Goal: Task Accomplishment & Management: Manage account settings

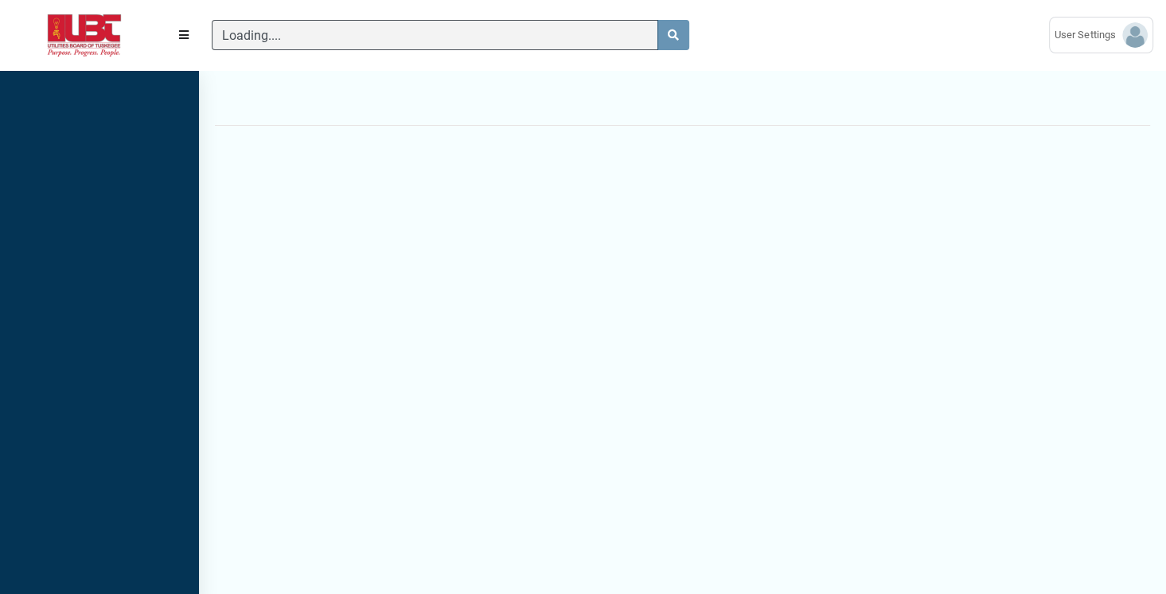
scroll to position [7, 0]
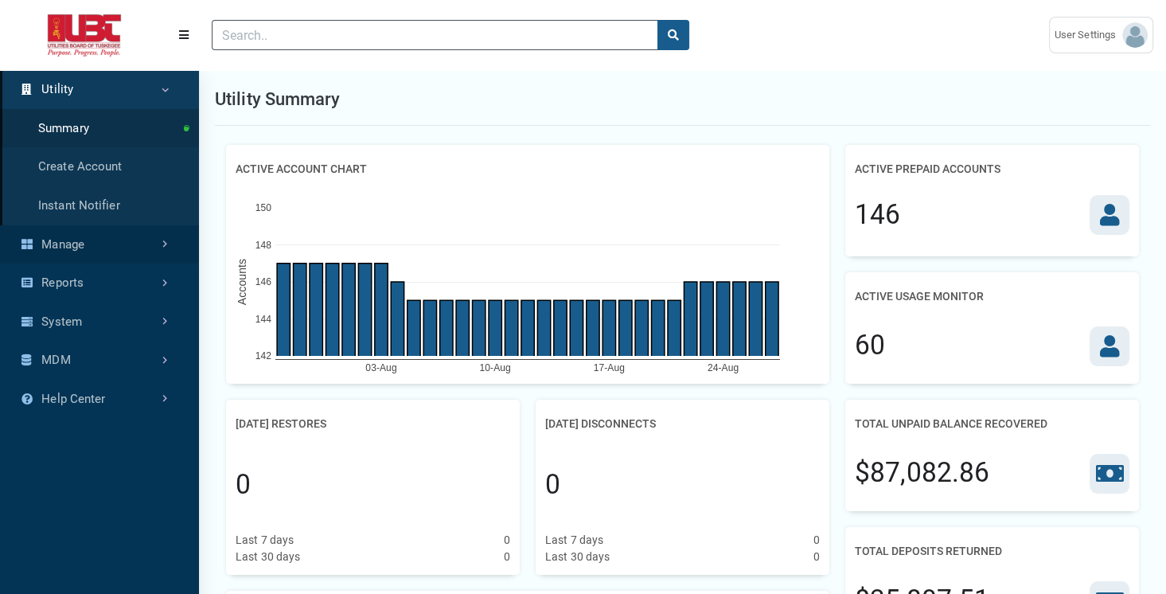
click at [135, 245] on link "Manage" at bounding box center [99, 244] width 199 height 39
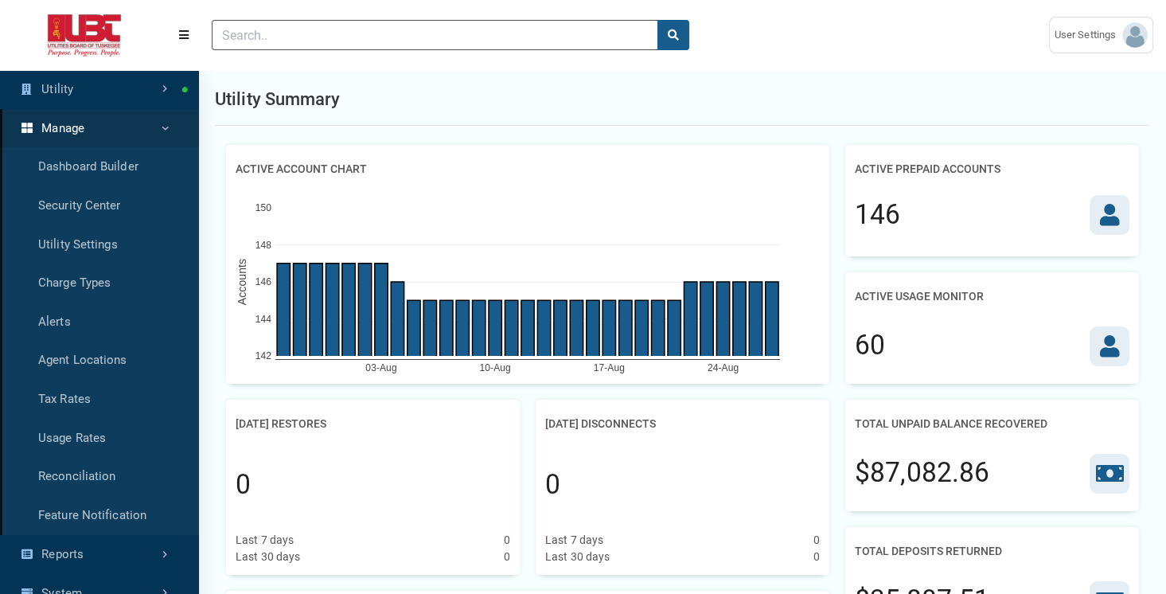
scroll to position [4, 0]
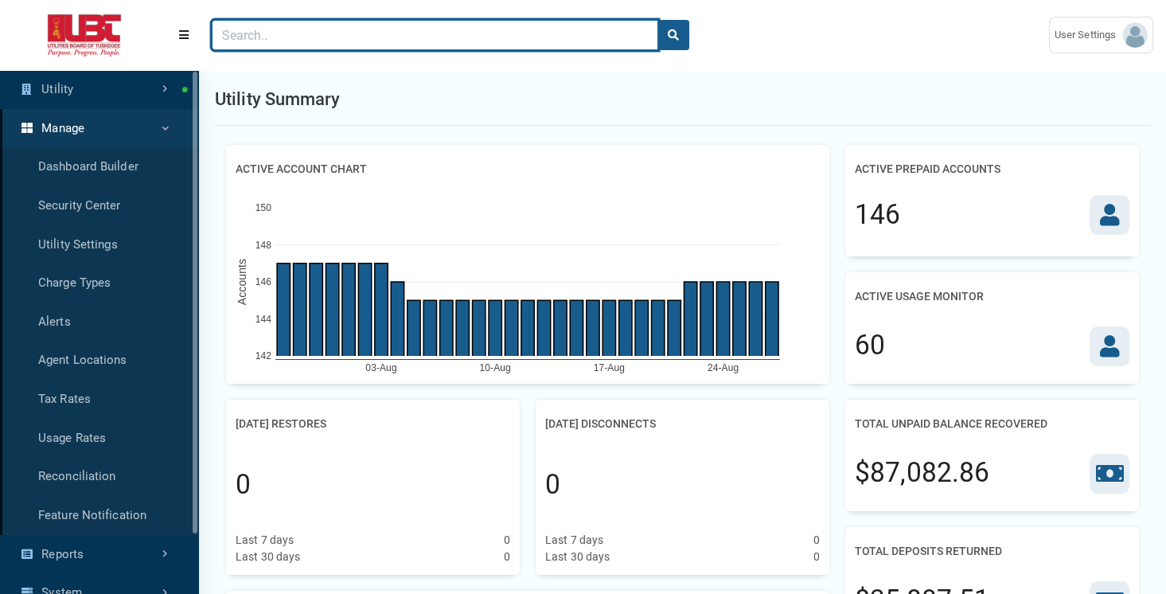
click at [309, 37] on input "Search" at bounding box center [435, 35] width 447 height 30
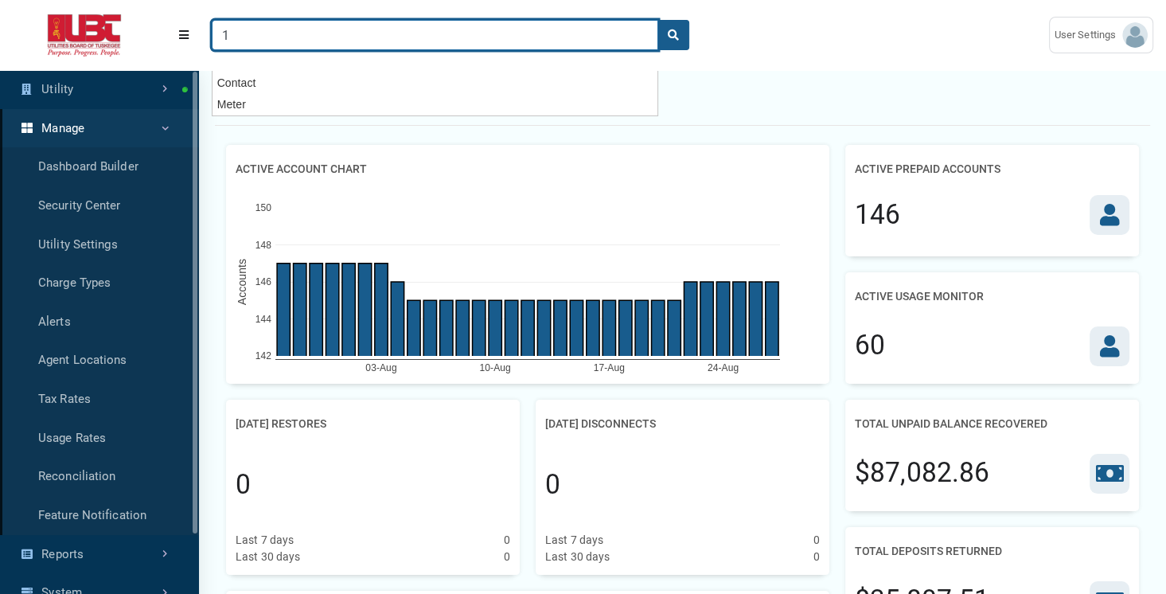
type input "1"
click at [658, 20] on button "search" at bounding box center [674, 35] width 32 height 30
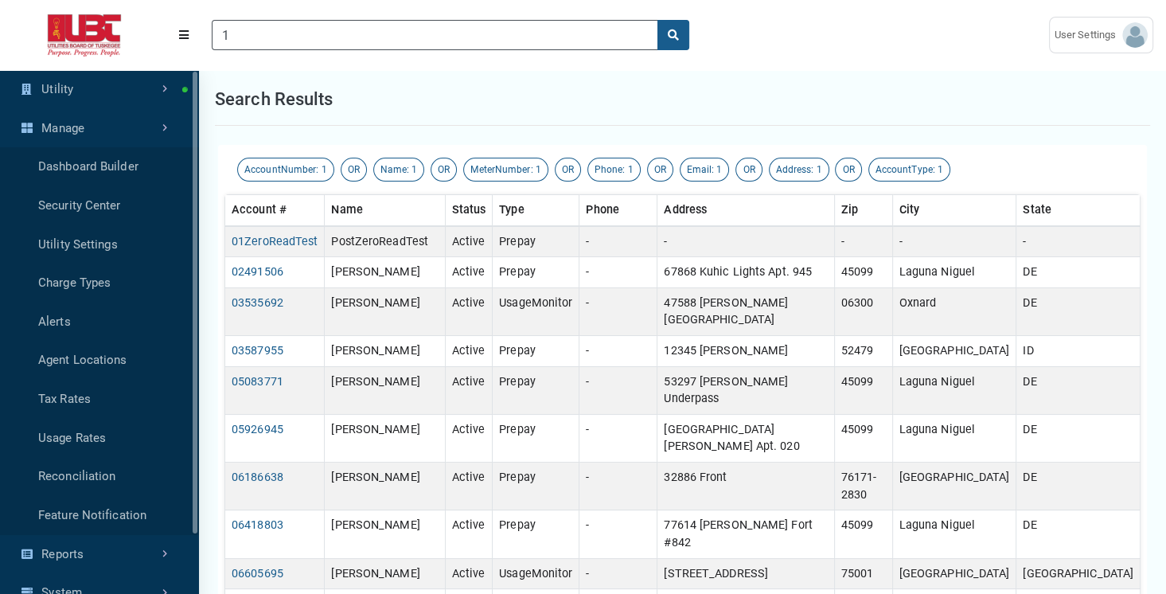
click at [770, 115] on div "Search results" at bounding box center [683, 99] width 936 height 53
click at [271, 245] on link "01ZeroReadTest" at bounding box center [275, 242] width 86 height 14
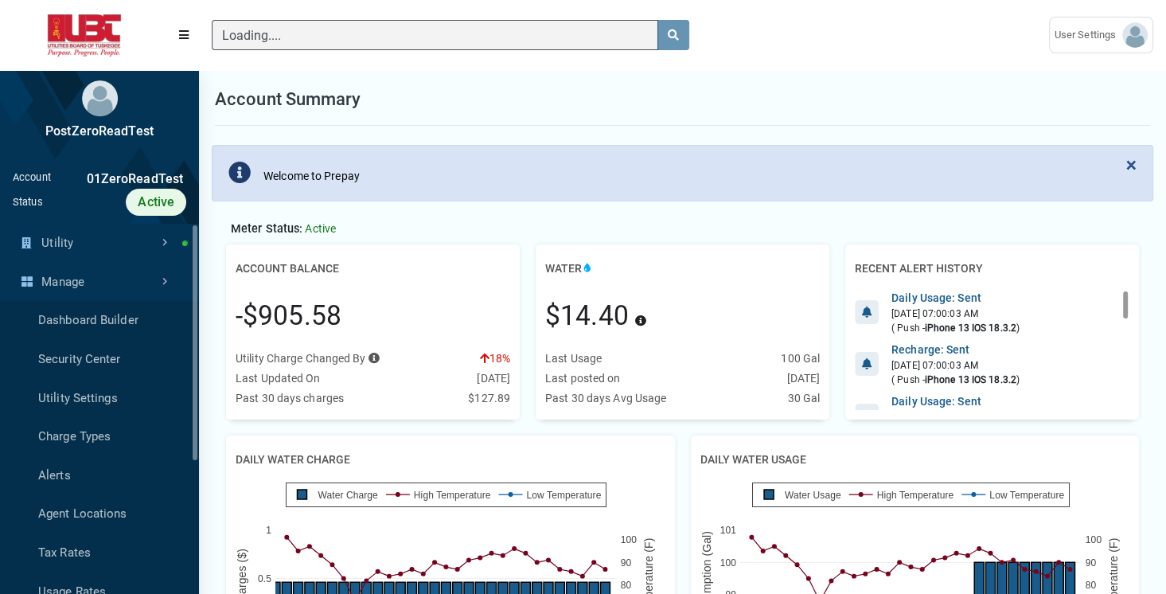
scroll to position [7, 0]
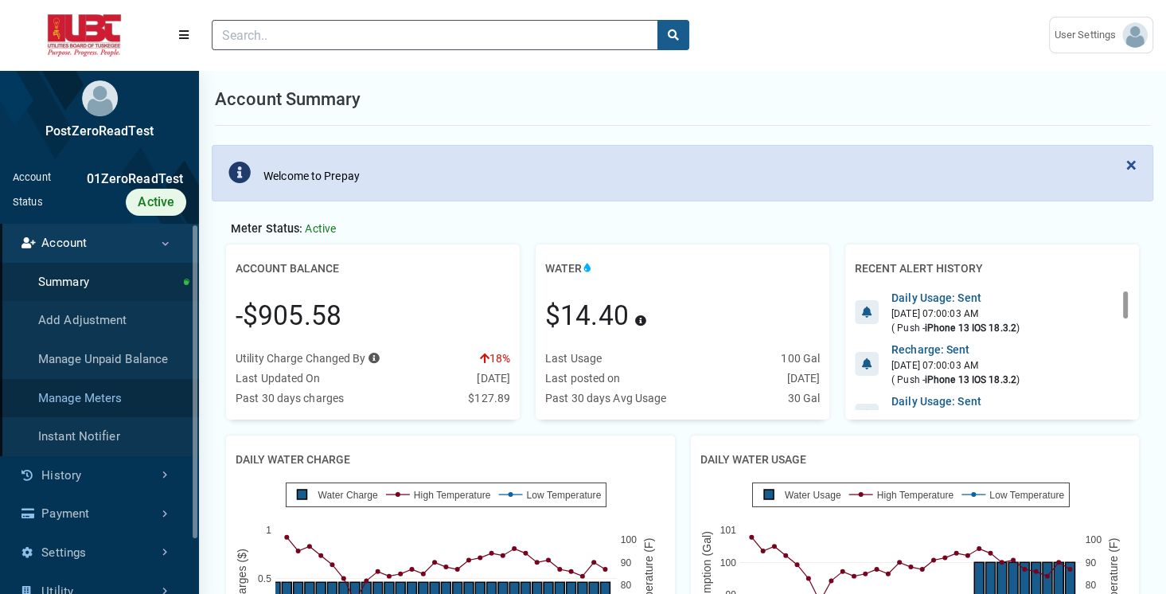
click at [119, 396] on link "Manage Meters" at bounding box center [99, 398] width 199 height 39
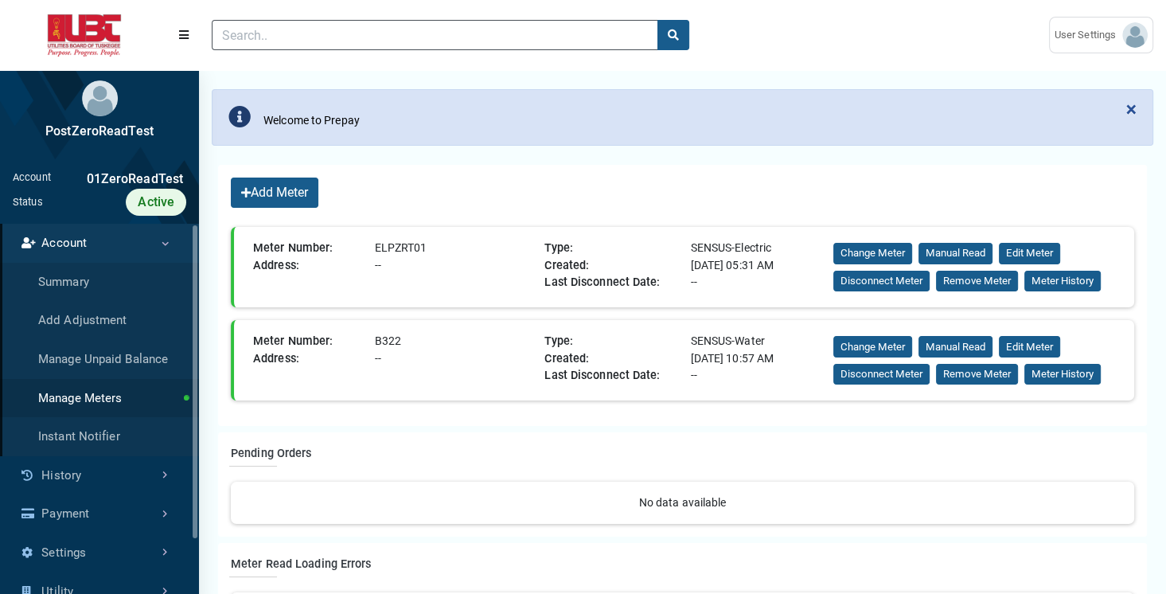
scroll to position [54, 0]
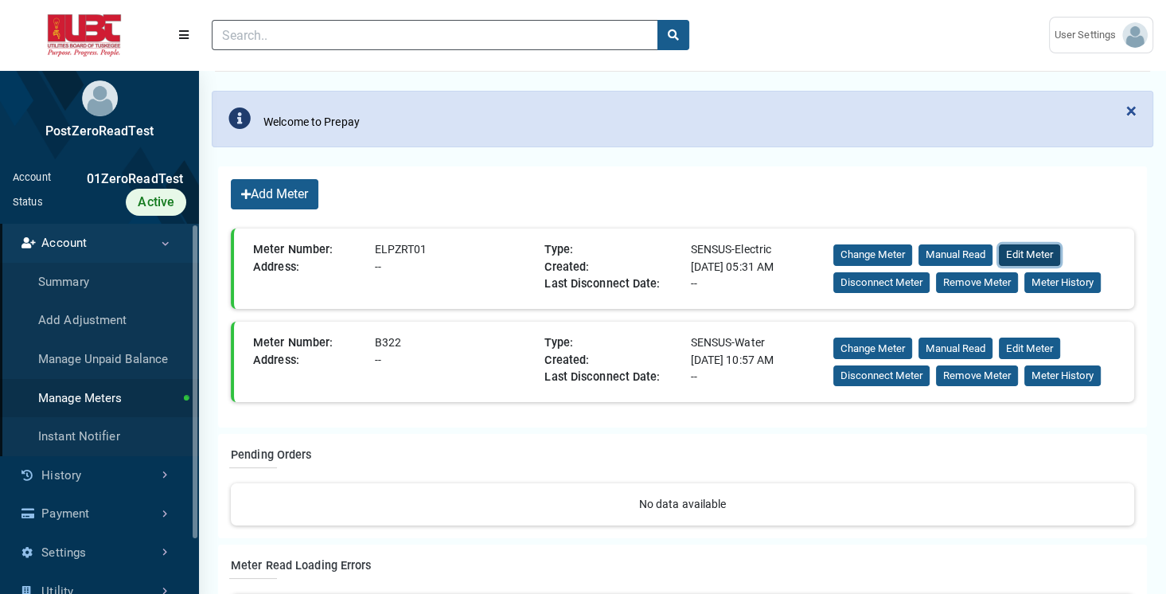
click at [1044, 257] on button "Edit Meter" at bounding box center [1029, 254] width 61 height 21
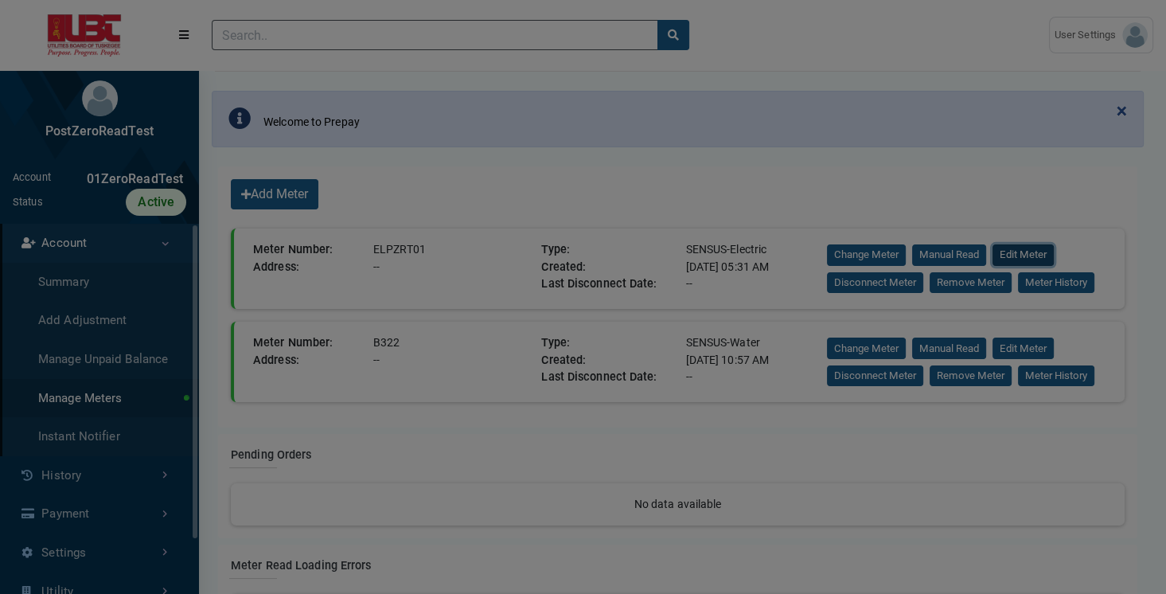
scroll to position [0, 0]
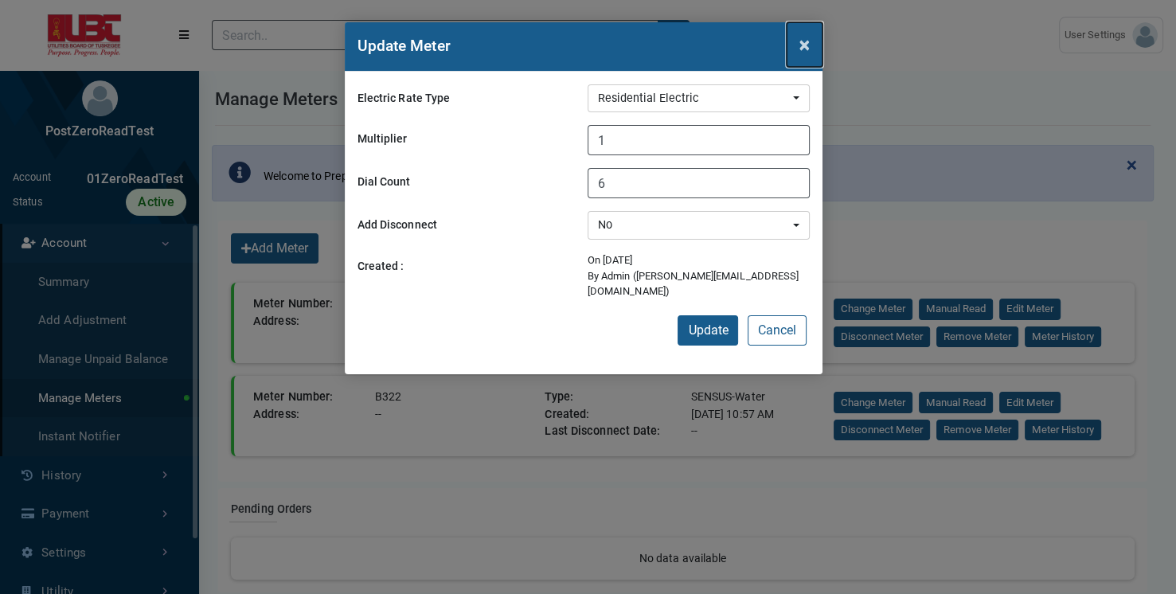
click at [801, 48] on span "×" at bounding box center [804, 44] width 10 height 22
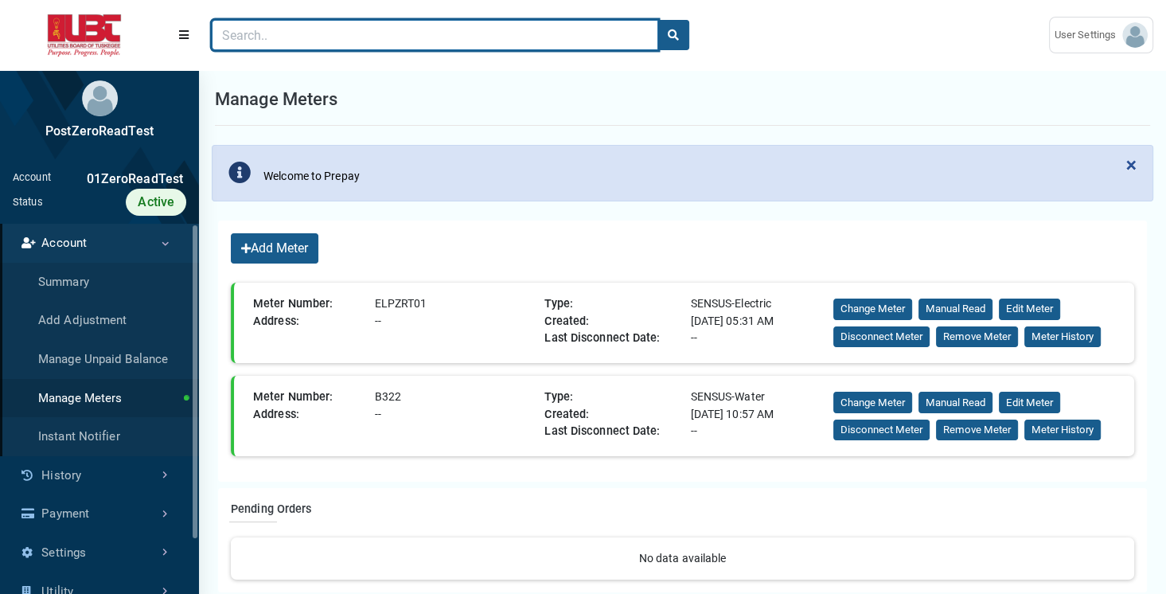
click at [456, 41] on input "Search" at bounding box center [435, 35] width 447 height 30
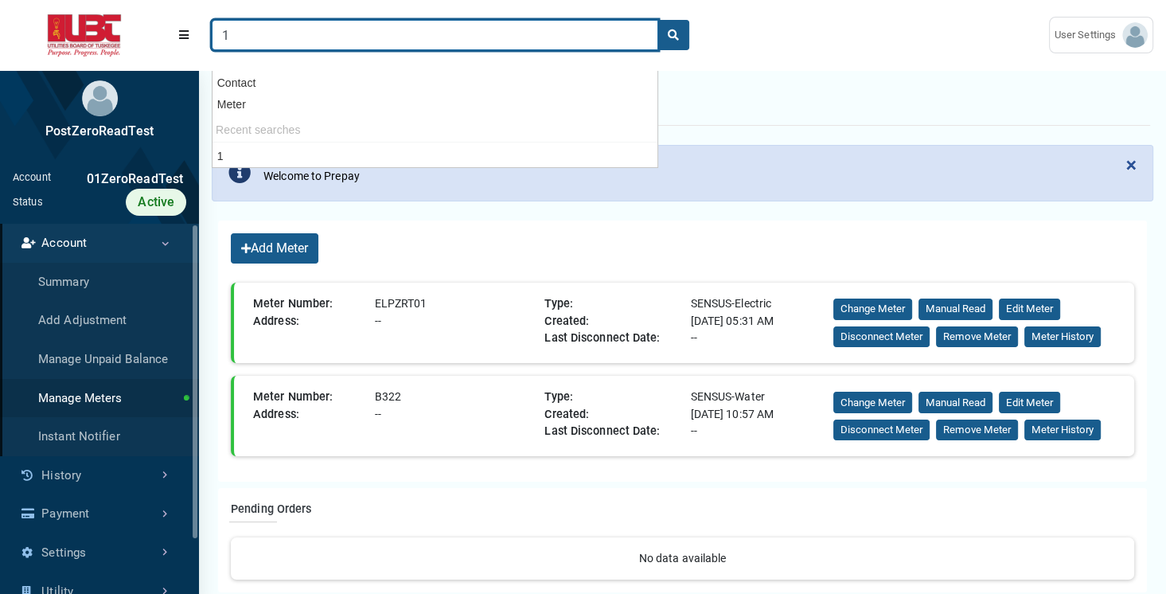
type input "1"
click at [658, 20] on button "search" at bounding box center [674, 35] width 32 height 30
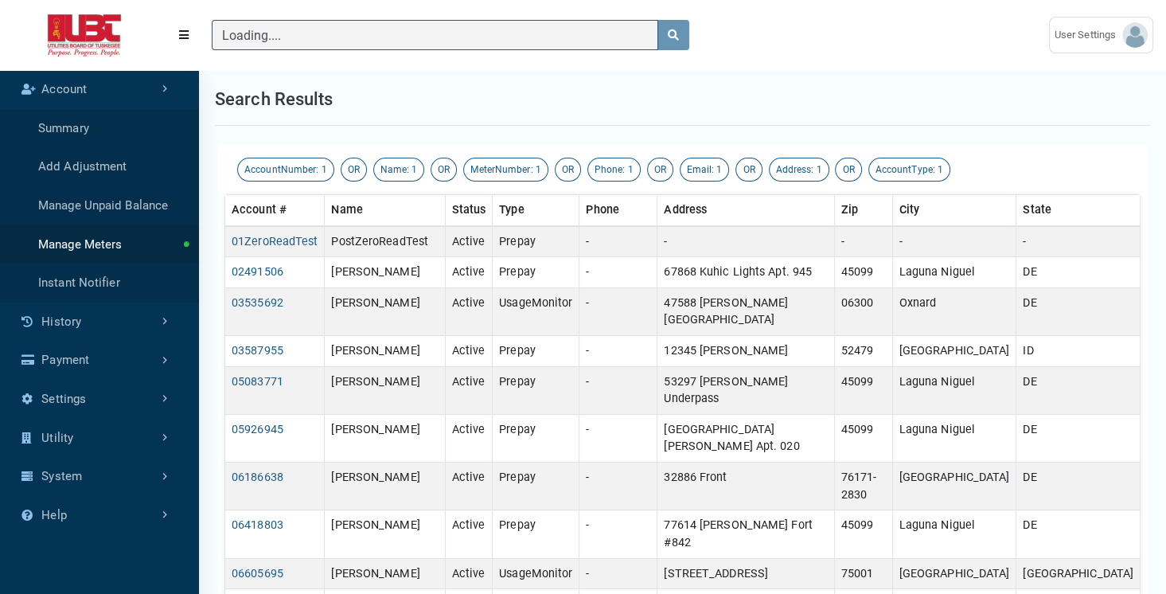
scroll to position [4, 0]
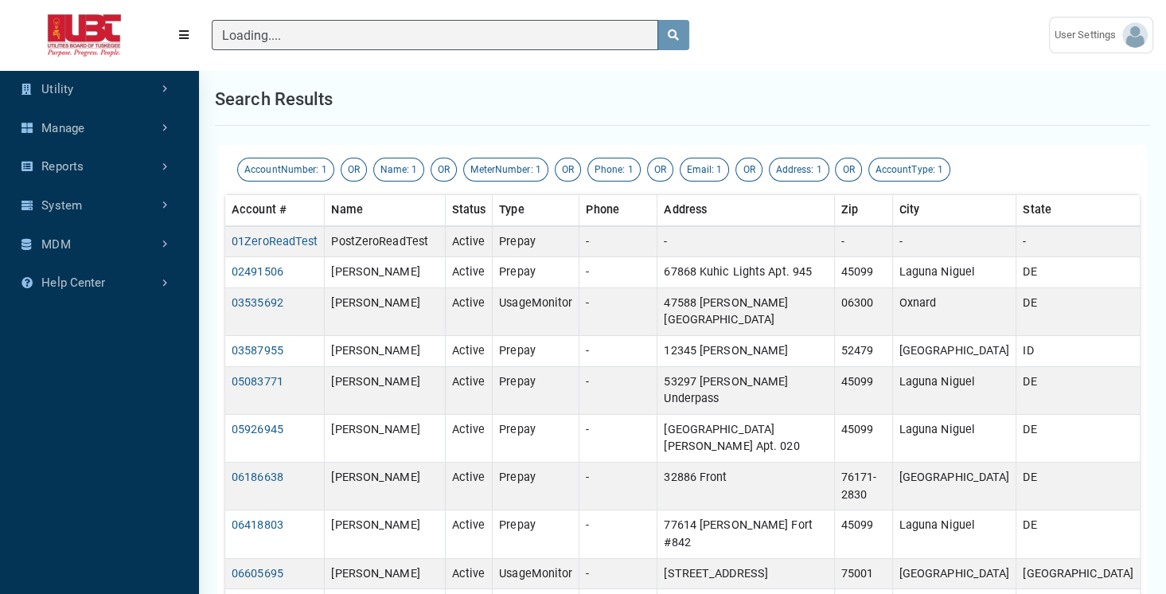
type input "1"
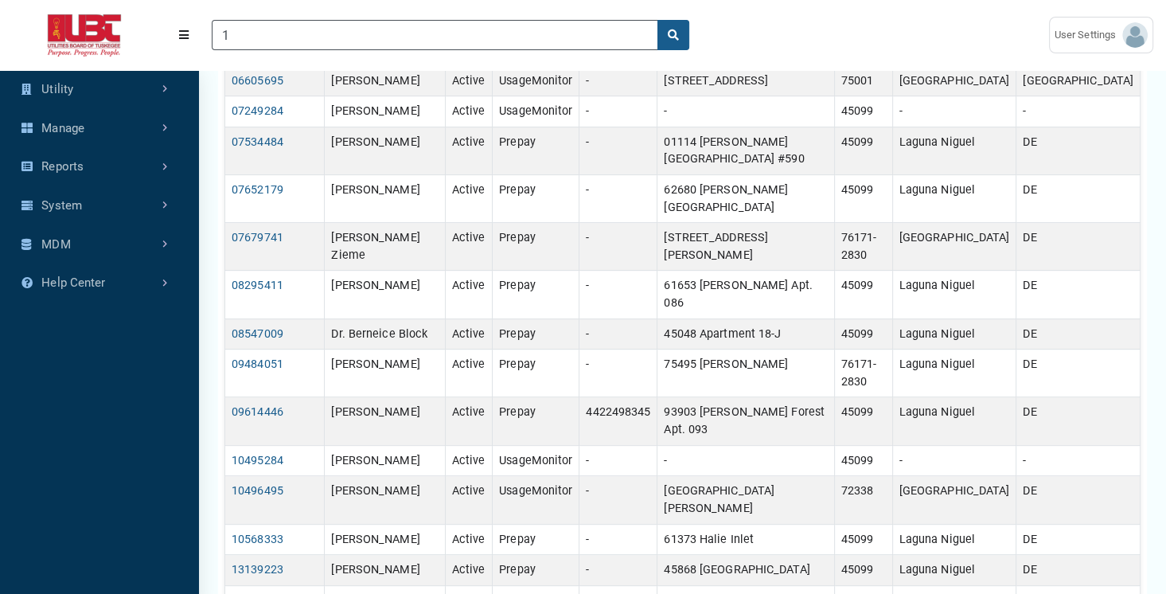
scroll to position [582, 0]
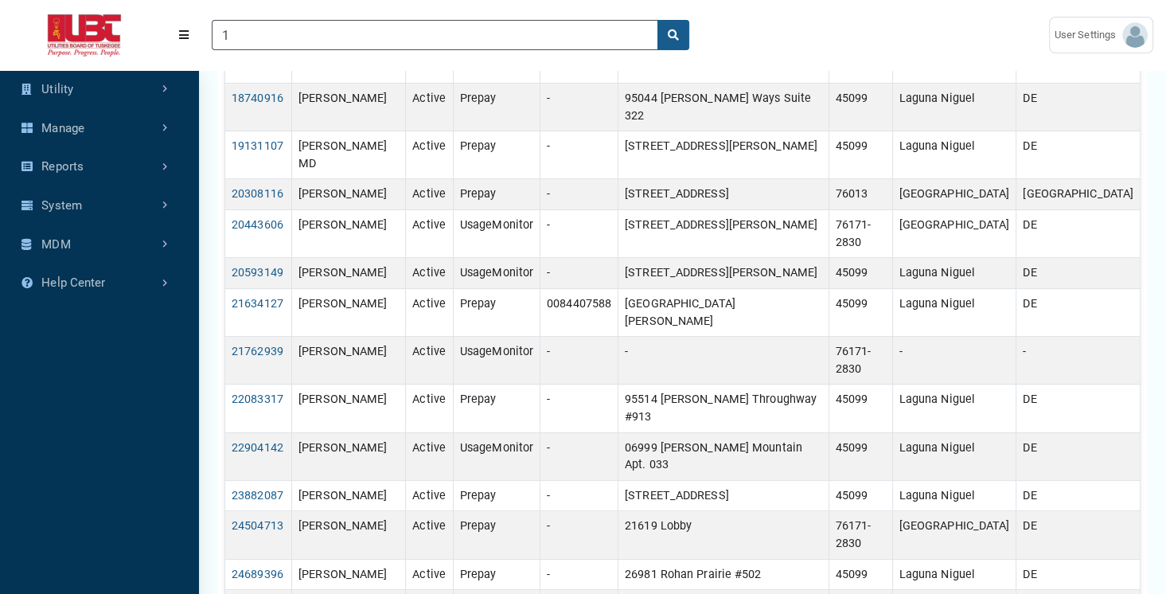
scroll to position [237, 0]
drag, startPoint x: 1175, startPoint y: 465, endPoint x: 1147, endPoint y: 147, distance: 319.8
click at [1147, 147] on div "AccountNumber: 1 OR Name: 1 OR MeterNumber: 1 OR Phone: 1 OR Email: 1 OR Addres…" at bounding box center [682, 469] width 967 height 1130
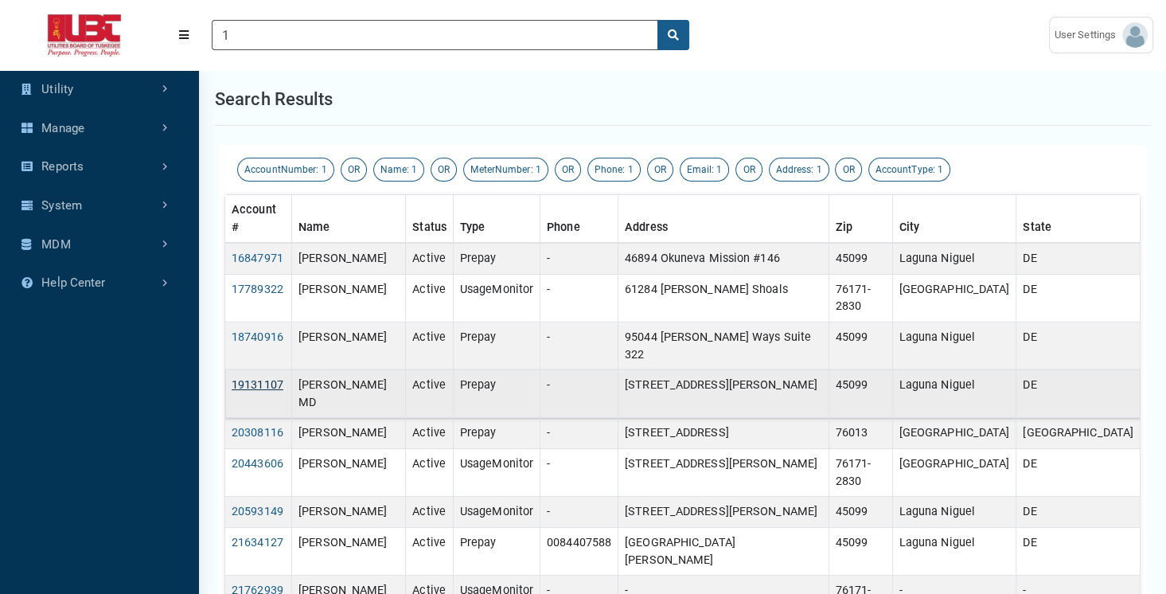
click at [272, 378] on link "19131107" at bounding box center [258, 385] width 52 height 14
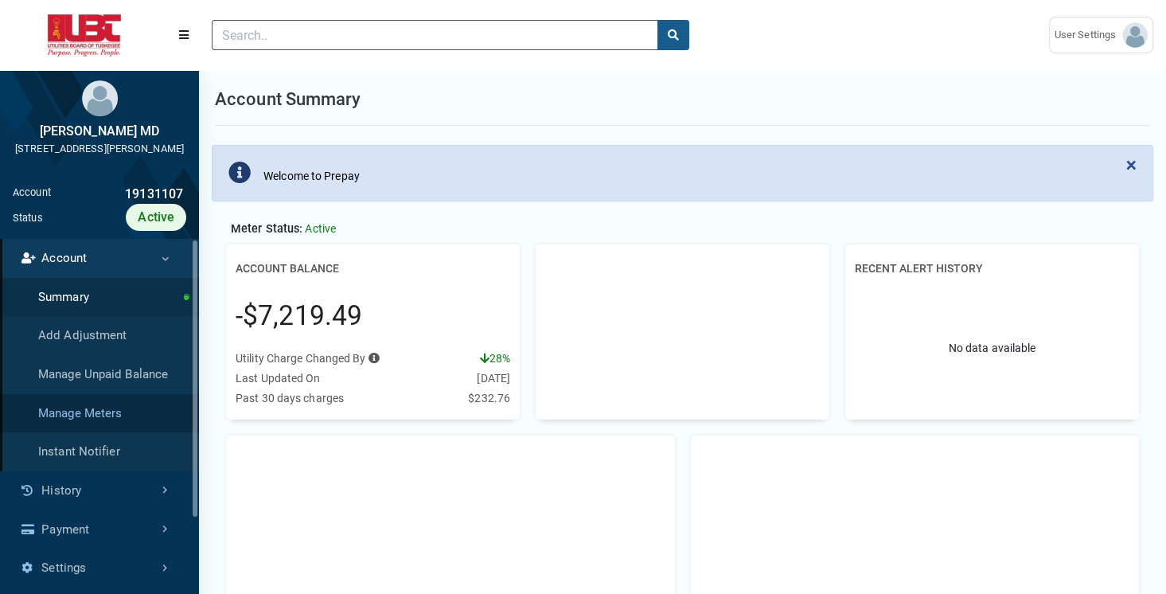
click at [106, 424] on link "Manage Meters" at bounding box center [99, 413] width 199 height 39
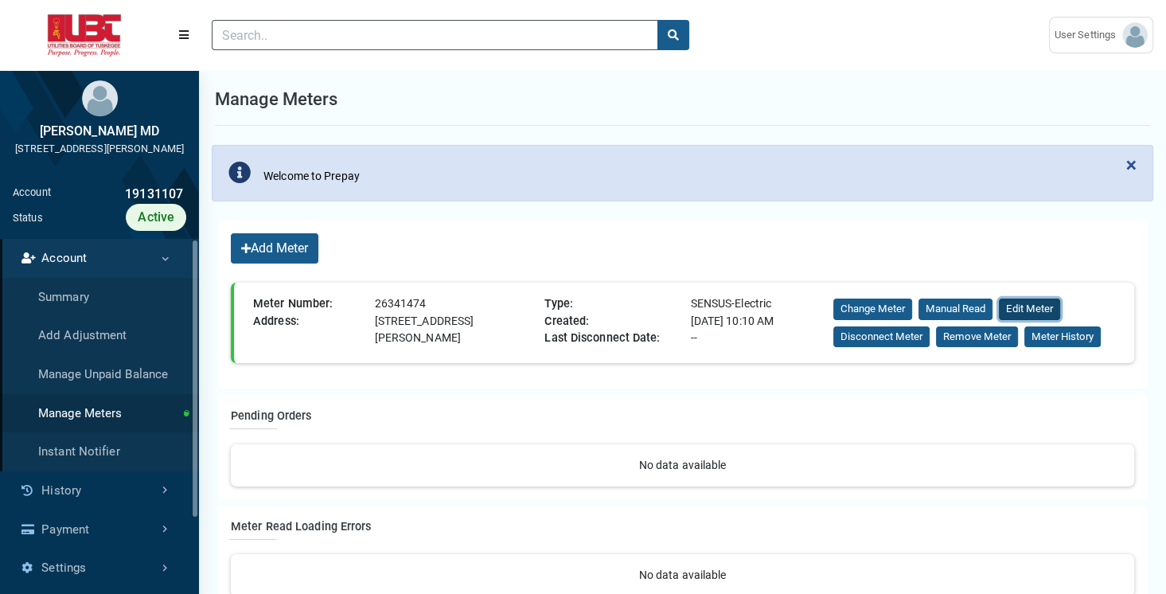
click at [1045, 305] on button "Edit Meter" at bounding box center [1029, 309] width 61 height 21
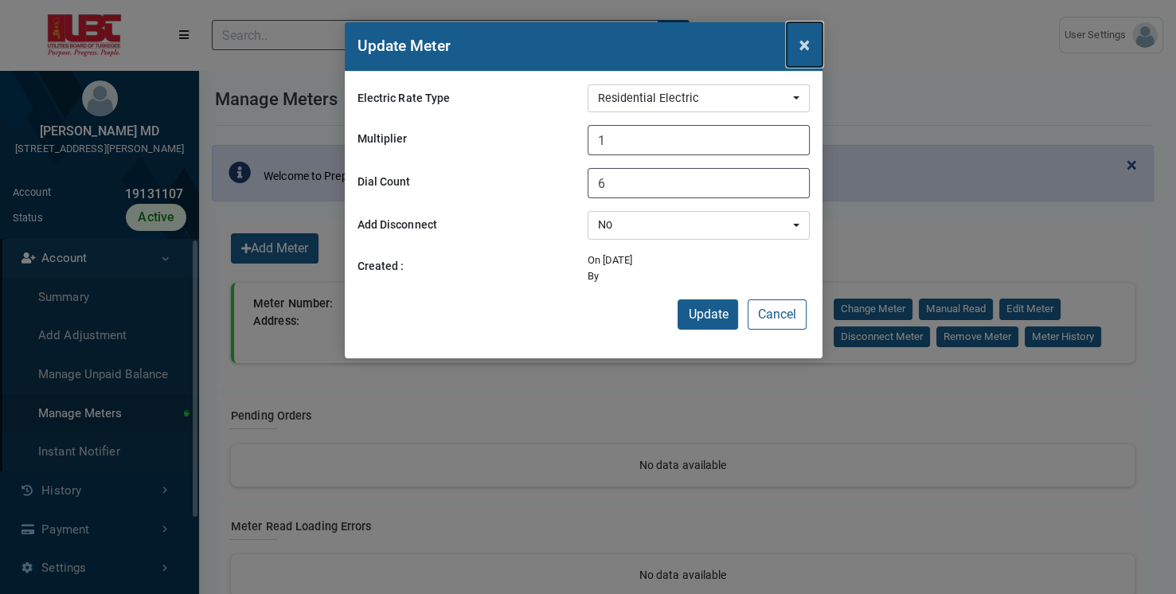
click at [800, 48] on span "×" at bounding box center [804, 44] width 10 height 22
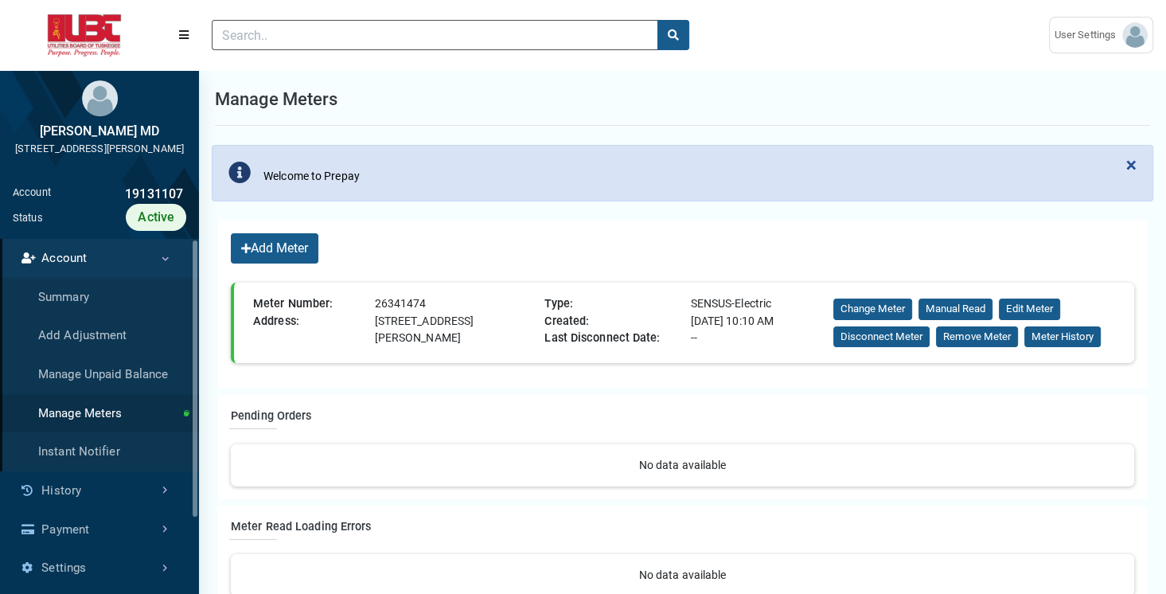
click at [487, 118] on div "Manage Meters" at bounding box center [683, 99] width 936 height 53
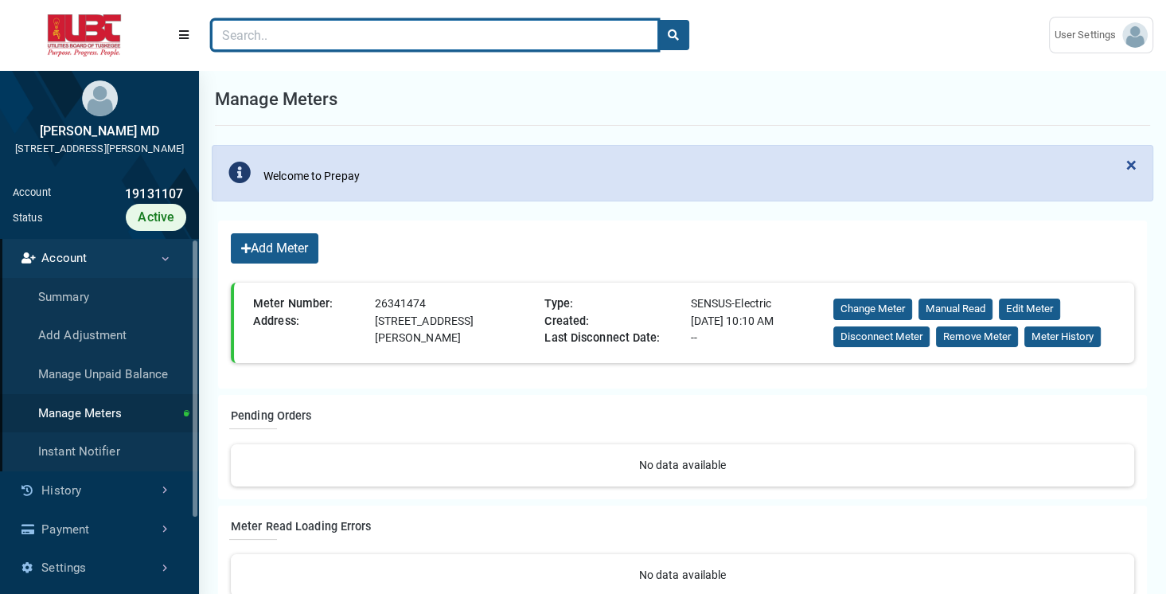
click at [336, 38] on input "Search" at bounding box center [435, 35] width 447 height 30
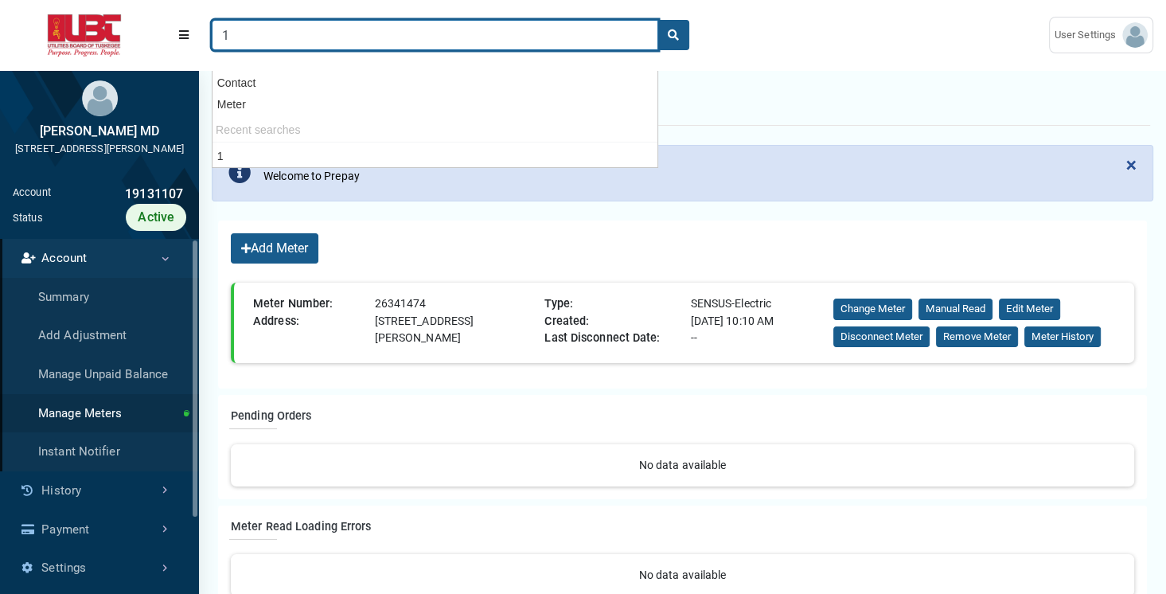
type input "1"
click at [658, 20] on button "search" at bounding box center [674, 35] width 32 height 30
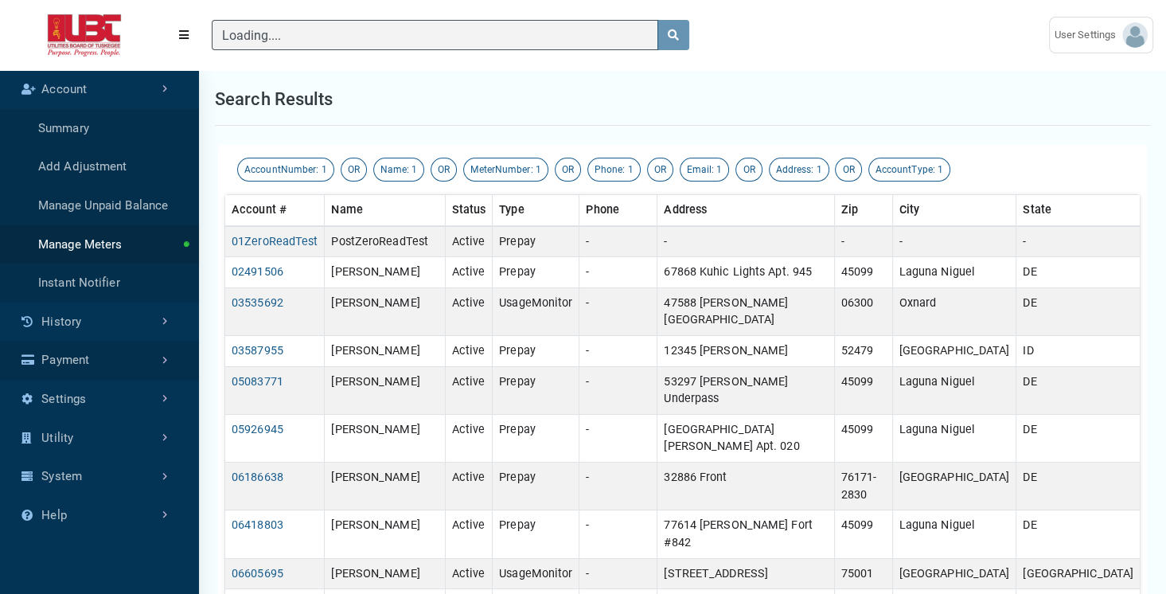
scroll to position [7, 0]
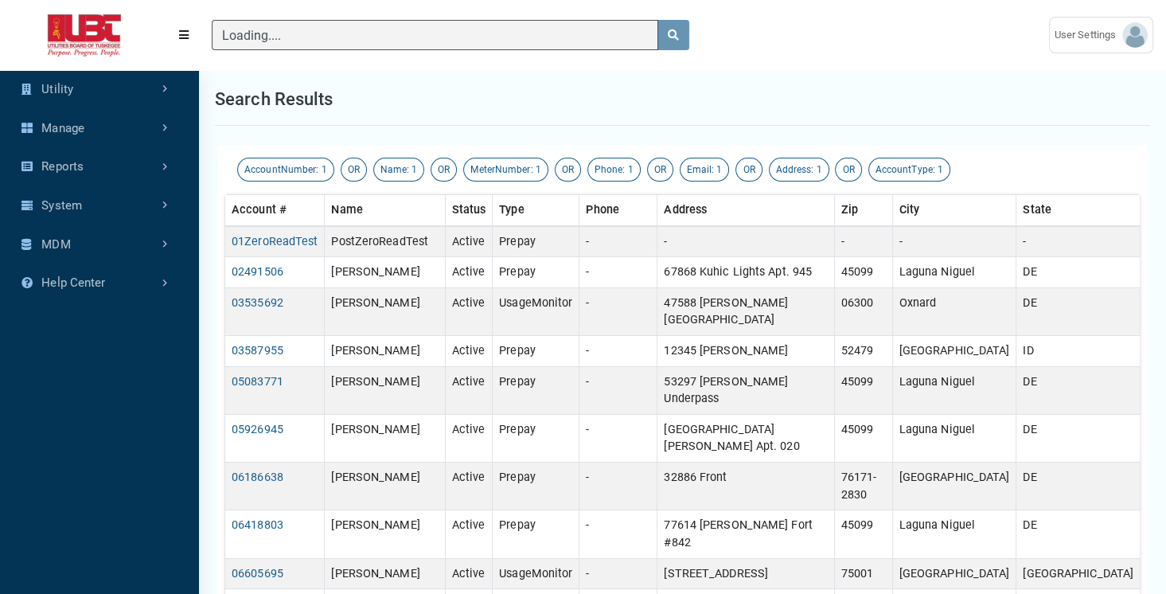
type input "1"
